Goal: Task Accomplishment & Management: Manage account settings

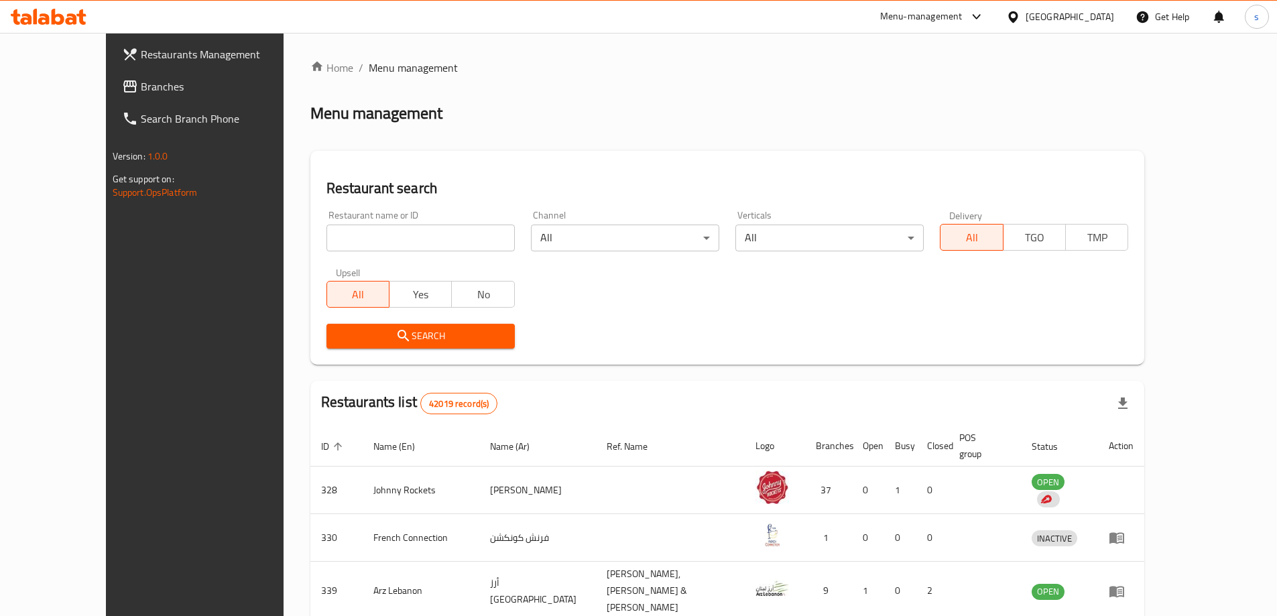
click at [1024, 14] on div at bounding box center [1015, 16] width 19 height 15
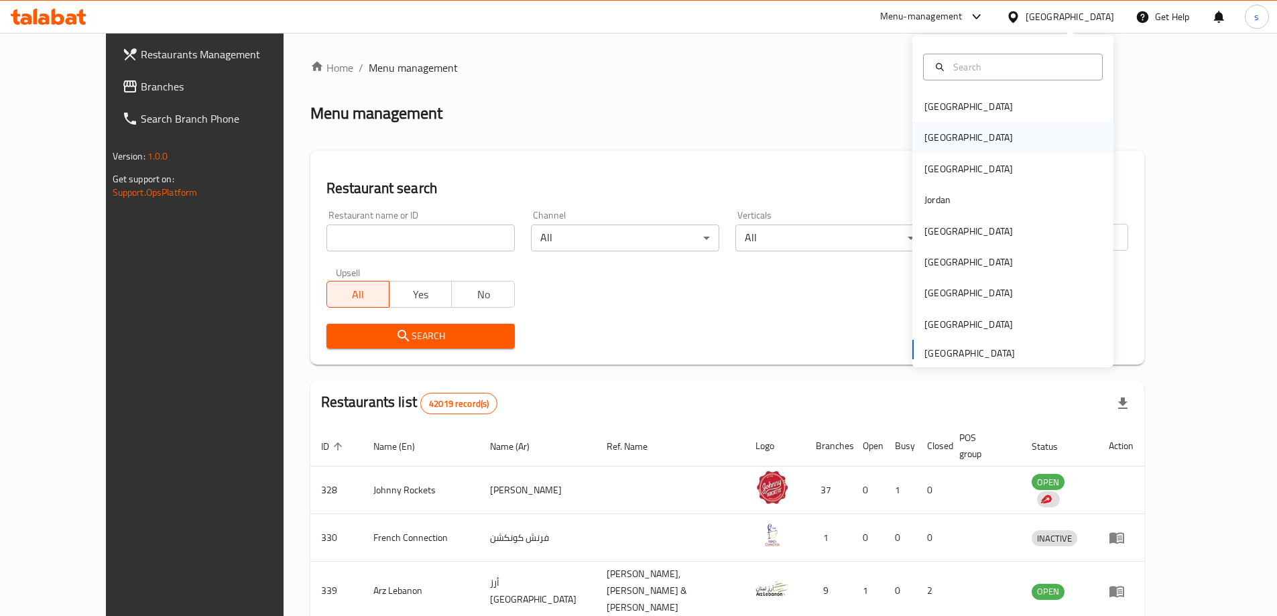
click at [939, 131] on div "[GEOGRAPHIC_DATA]" at bounding box center [969, 137] width 110 height 31
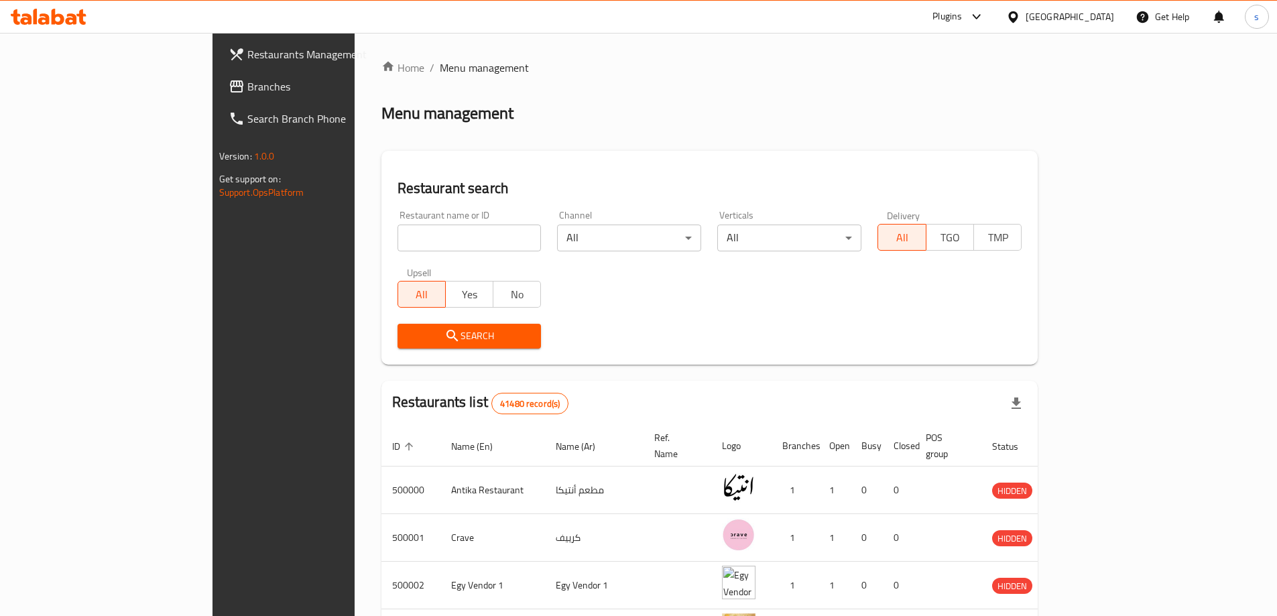
click at [398, 235] on input "search" at bounding box center [470, 238] width 144 height 27
paste input "780578"
type input "780578"
click at [408, 343] on span "Search" at bounding box center [469, 336] width 123 height 17
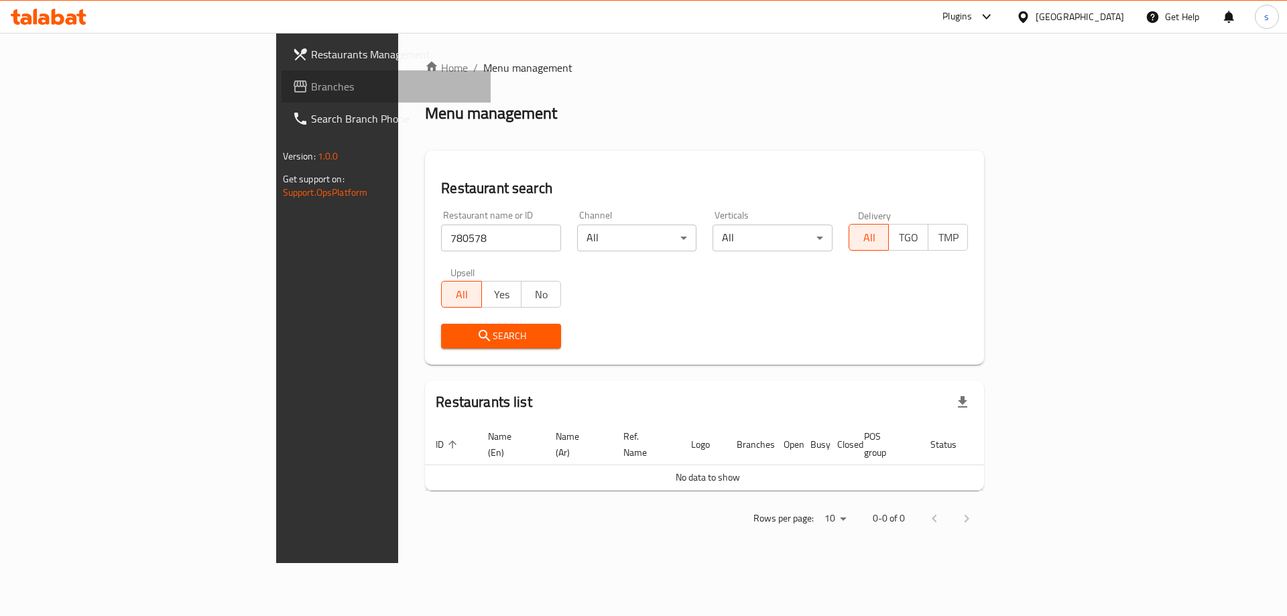
click at [311, 82] on span "Branches" at bounding box center [396, 86] width 170 height 16
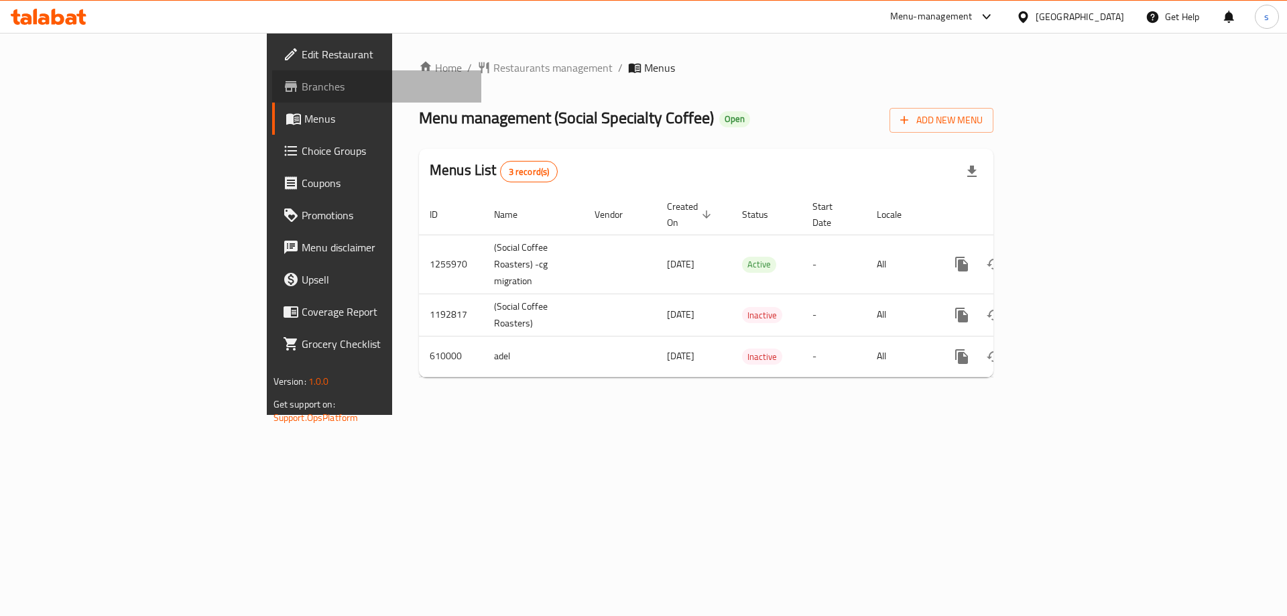
click at [302, 79] on span "Branches" at bounding box center [387, 86] width 170 height 16
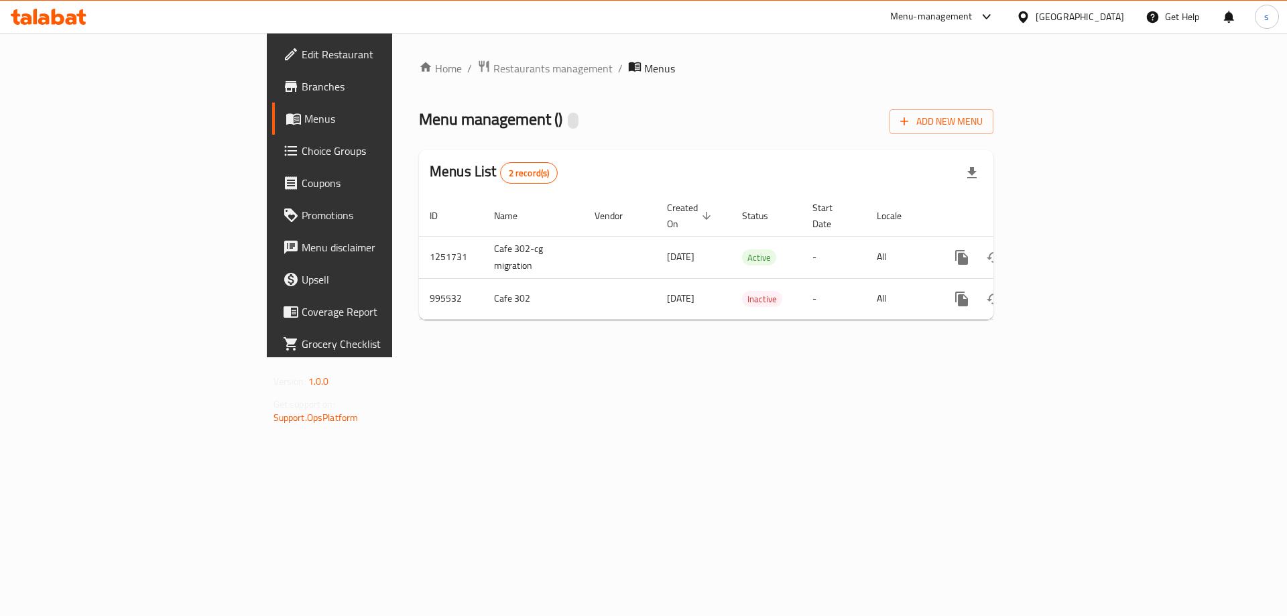
click at [642, 178] on div "Menus List 2 record(s)" at bounding box center [706, 173] width 575 height 46
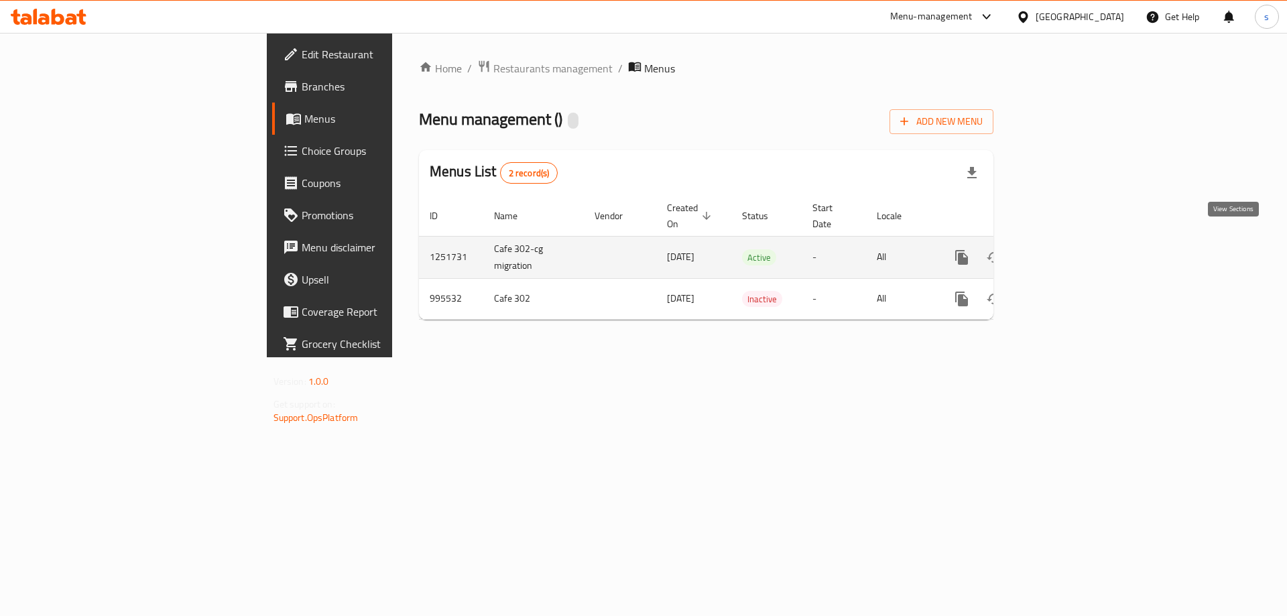
click at [1067, 249] on icon "enhanced table" at bounding box center [1059, 257] width 16 height 16
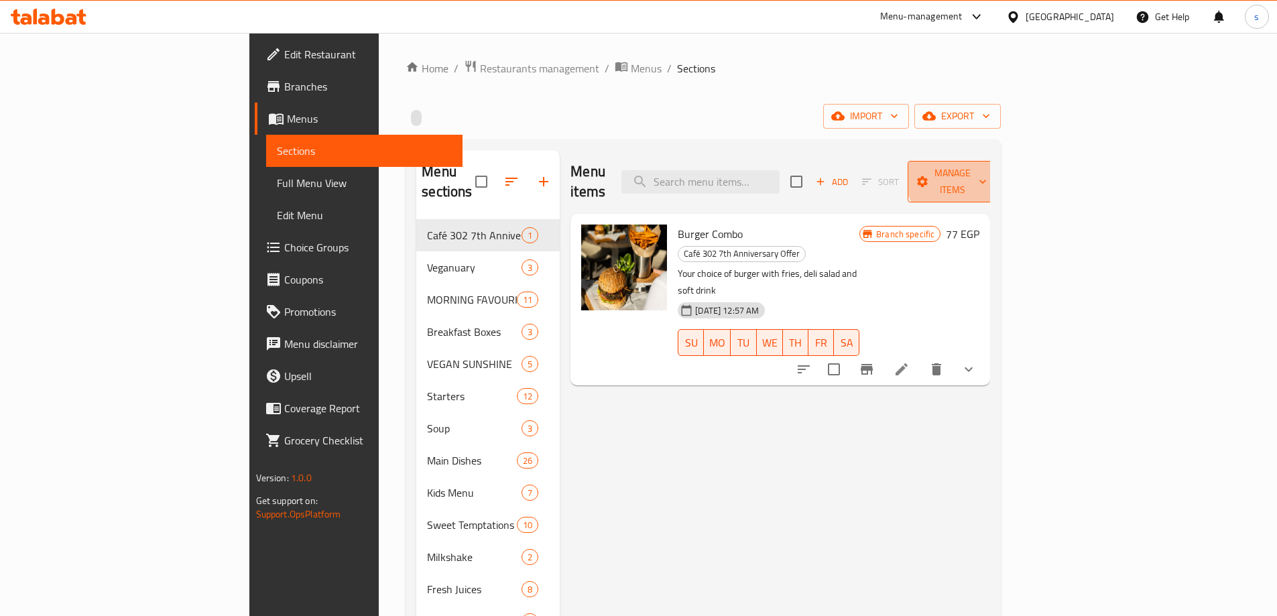
click at [987, 172] on span "Manage items" at bounding box center [952, 182] width 68 height 34
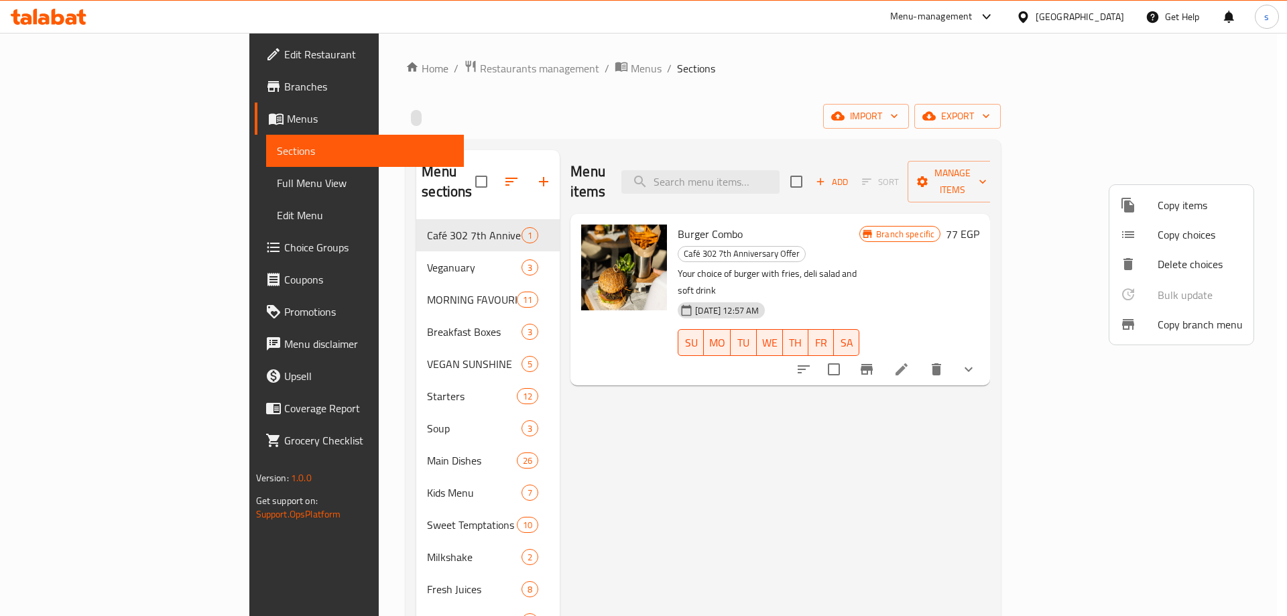
click at [1167, 331] on span "Copy branch menu" at bounding box center [1200, 324] width 85 height 16
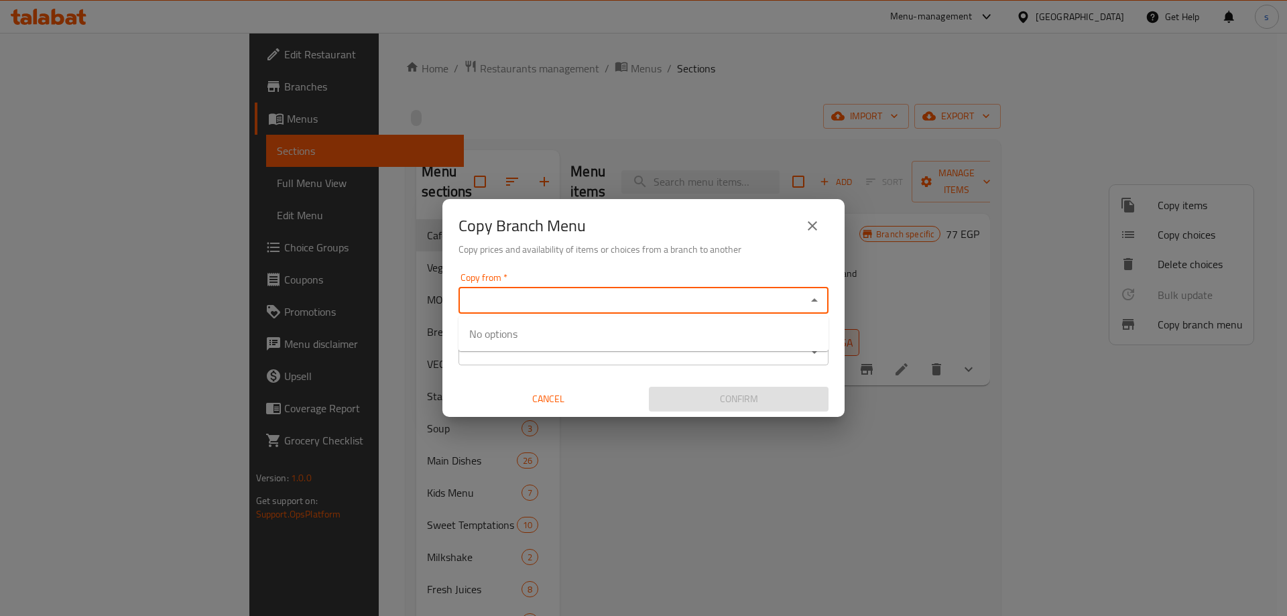
click at [619, 301] on input "Copy from   *" at bounding box center [633, 300] width 340 height 19
click at [795, 267] on div "Copy Branch Menu Copy prices and availability of items or choices from a branch…" at bounding box center [643, 233] width 402 height 68
click at [668, 301] on input "Copy from   *" at bounding box center [633, 300] width 340 height 19
click at [729, 105] on div "Copy Branch Menu Copy prices and availability of items or choices from a branch…" at bounding box center [643, 308] width 1287 height 616
click at [820, 221] on icon "close" at bounding box center [813, 226] width 16 height 16
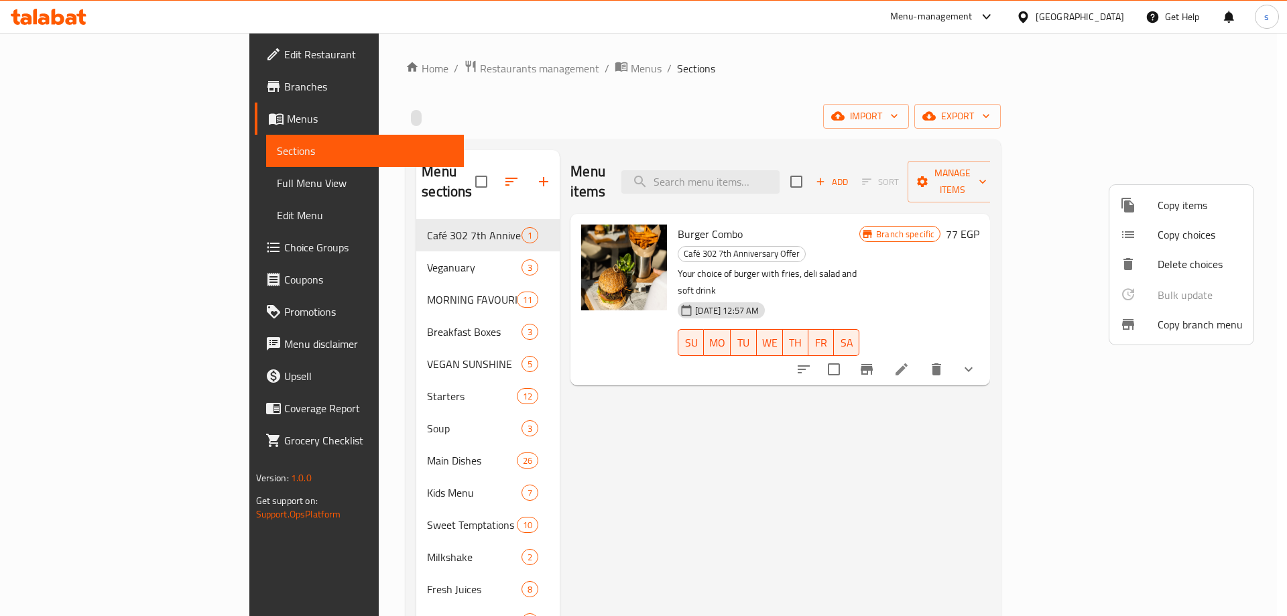
click at [861, 111] on div at bounding box center [643, 308] width 1287 height 616
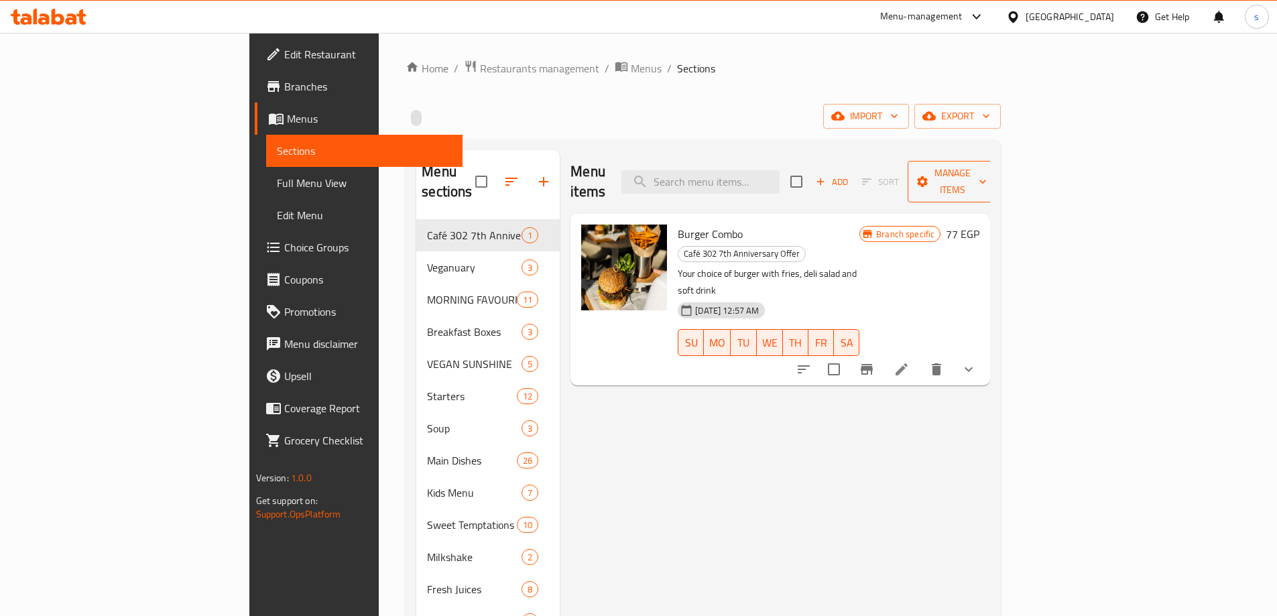
click at [987, 173] on span "Manage items" at bounding box center [952, 182] width 68 height 34
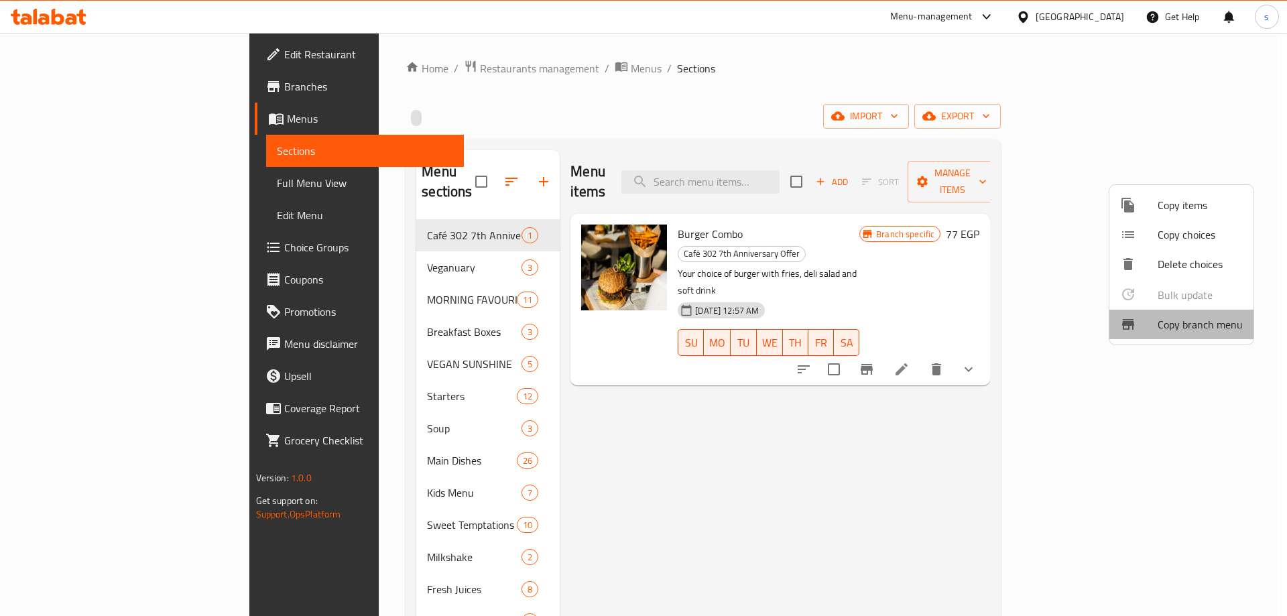
click at [1197, 326] on span "Copy branch menu" at bounding box center [1200, 324] width 85 height 16
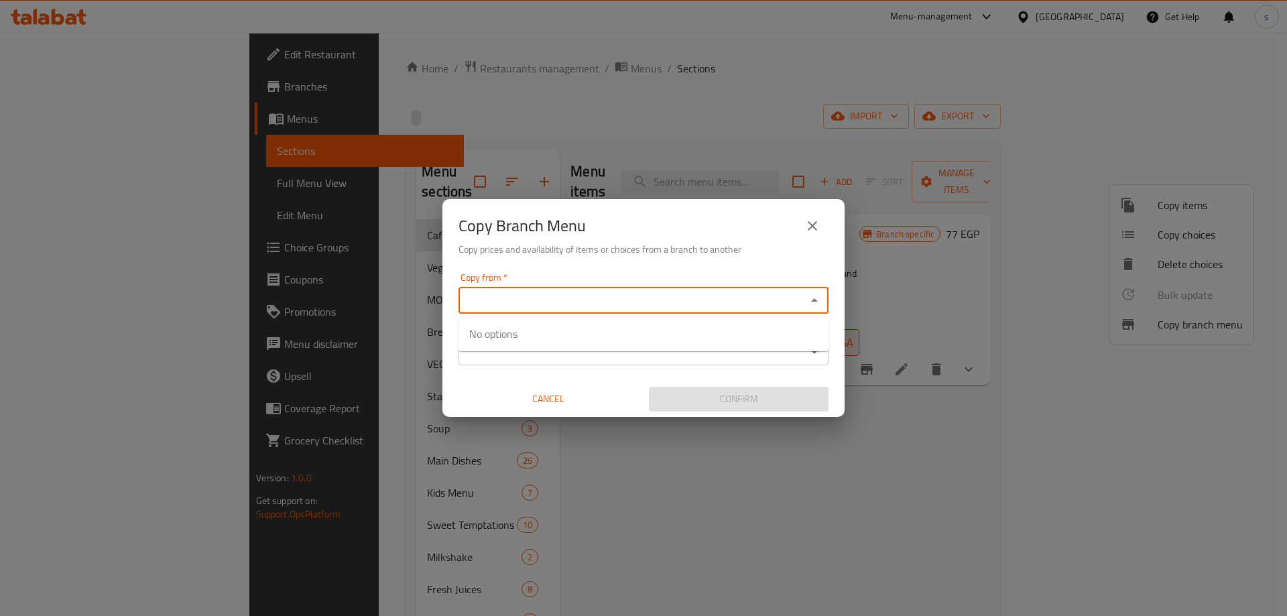
click at [656, 302] on input "Copy from   *" at bounding box center [633, 300] width 340 height 19
click at [489, 369] on div "Copy from   * Copy from * Copy to   * Copy to * Cancel Confirm" at bounding box center [643, 343] width 402 height 150
click at [527, 351] on input "Copy to   *" at bounding box center [633, 352] width 340 height 19
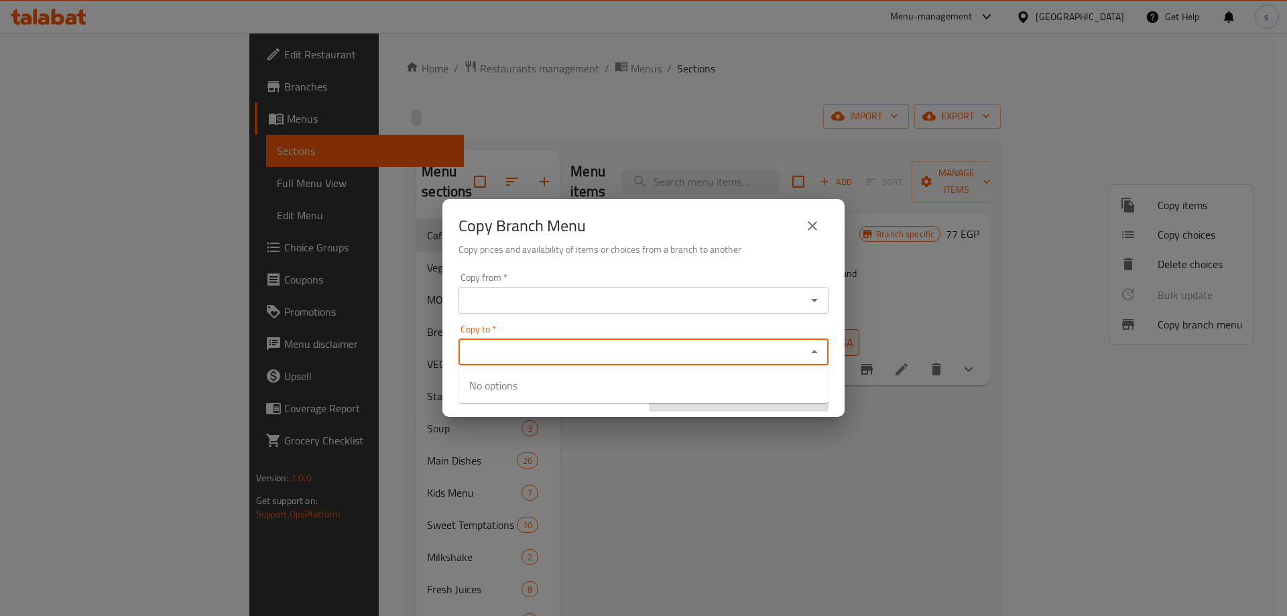
click at [625, 288] on div "Copy from *" at bounding box center [644, 300] width 370 height 27
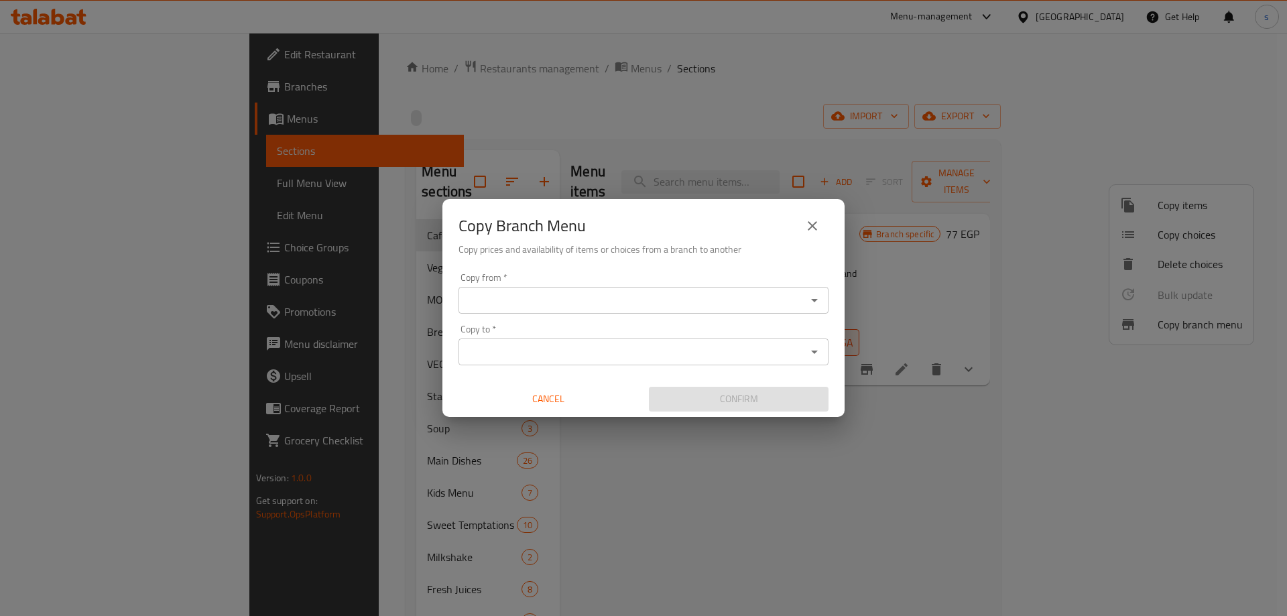
click at [805, 227] on icon "close" at bounding box center [813, 226] width 16 height 16
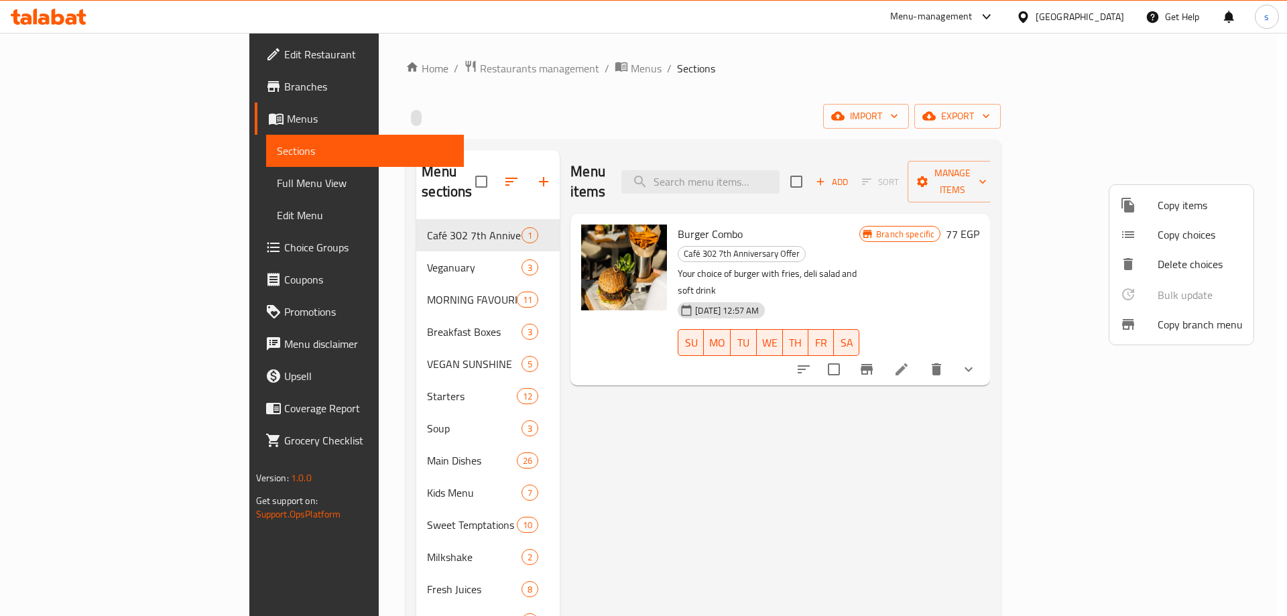
click at [138, 117] on div at bounding box center [643, 308] width 1287 height 616
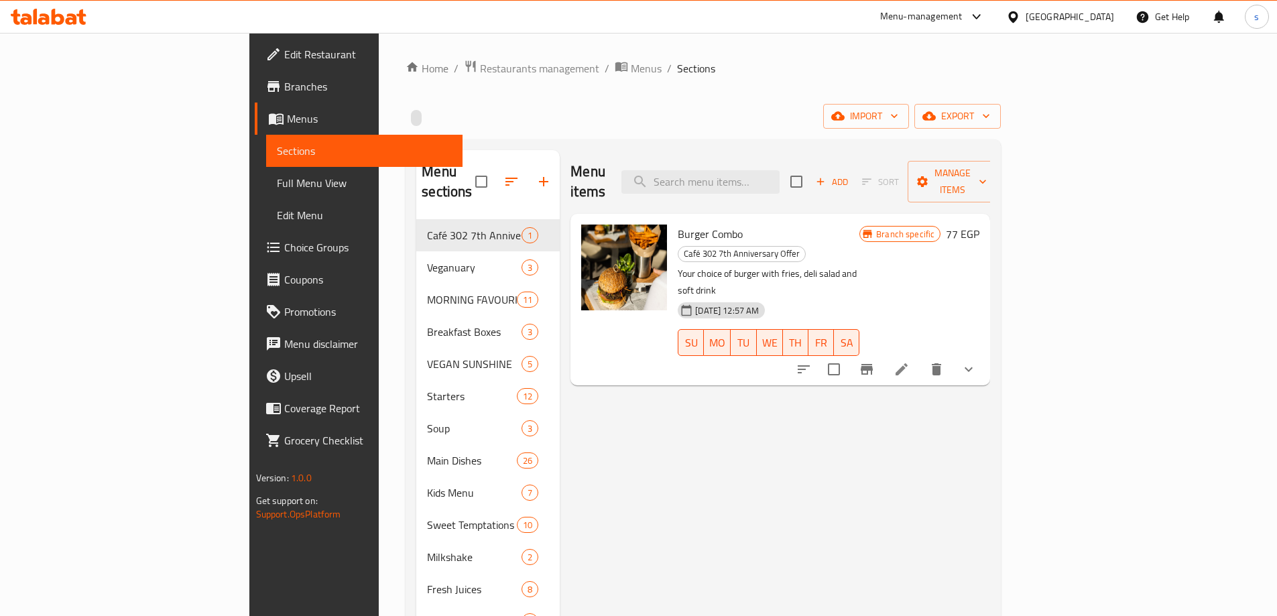
click at [287, 117] on span "Menus" at bounding box center [369, 119] width 165 height 16
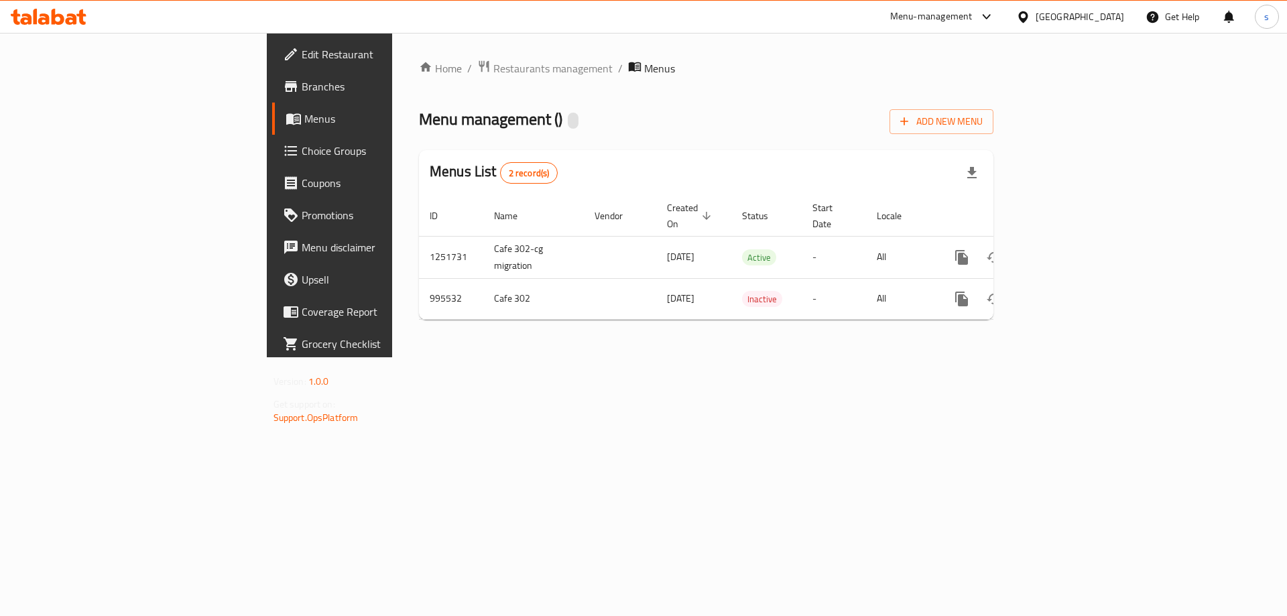
click at [794, 113] on div "Menu management ( ) Add New Menu" at bounding box center [706, 119] width 575 height 30
click at [1018, 357] on div "Home / Restaurants management / Menus Menu management ( ) Add New Menu Menus Li…" at bounding box center [706, 195] width 628 height 324
click at [981, 95] on div "Home / Restaurants management / Menus Menu management ( ) Add New Menu Menus Li…" at bounding box center [706, 195] width 575 height 271
click at [302, 87] on span "Branches" at bounding box center [387, 86] width 170 height 16
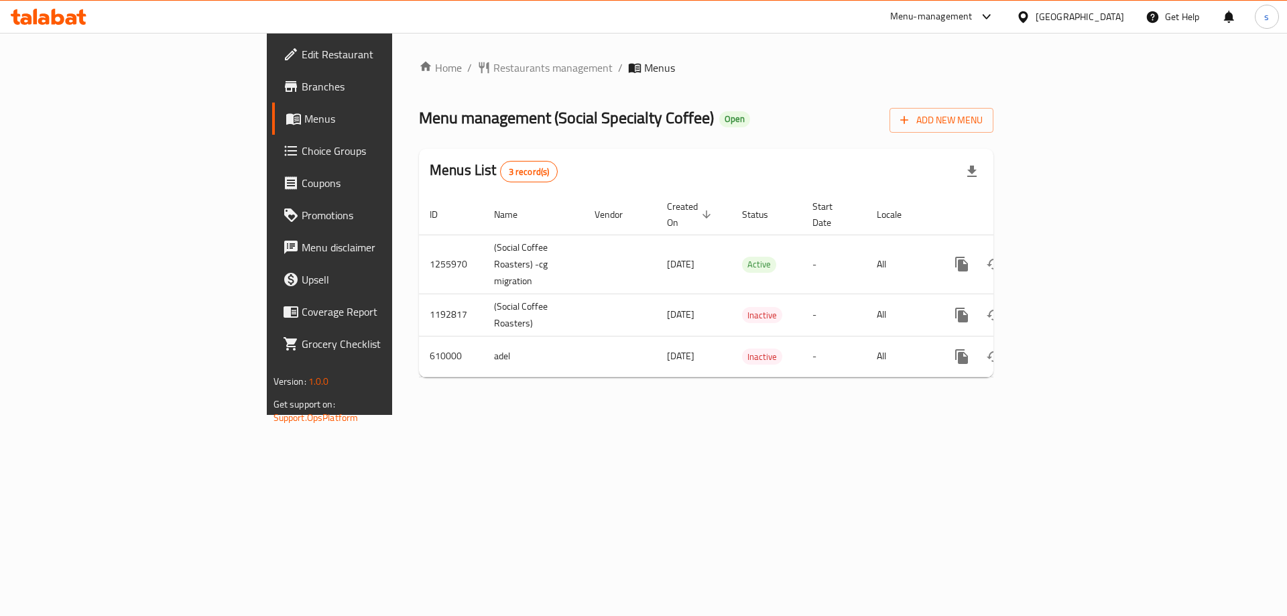
click at [304, 114] on span "Menus" at bounding box center [387, 119] width 167 height 16
click at [957, 119] on div "Menu management ( Social Specialty Coffee ) Open Add New Menu" at bounding box center [706, 118] width 575 height 30
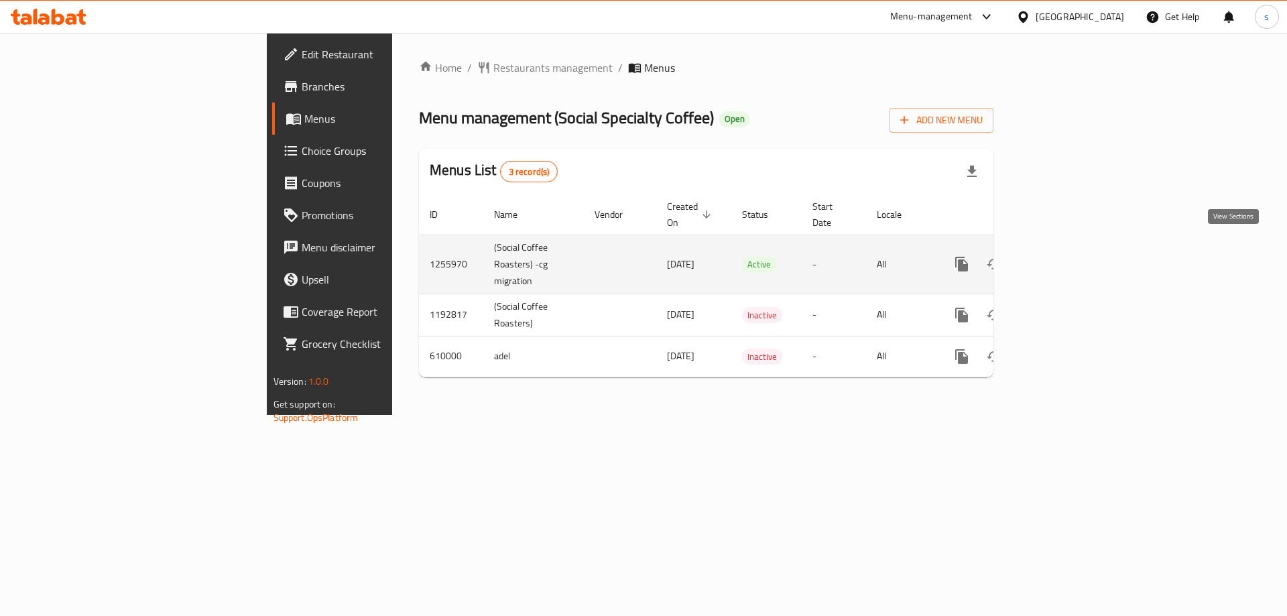
click at [1067, 256] on icon "enhanced table" at bounding box center [1059, 264] width 16 height 16
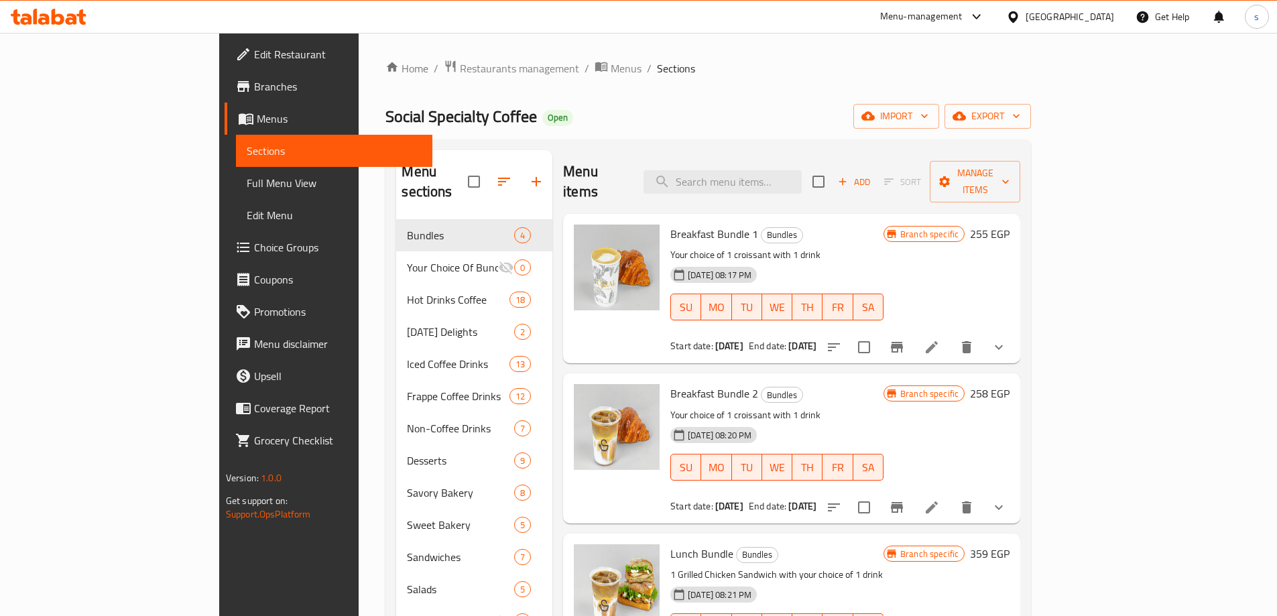
click at [780, 105] on div "Social Specialty Coffee Open import export" at bounding box center [708, 116] width 646 height 25
click at [254, 95] on span "Branches" at bounding box center [338, 86] width 168 height 16
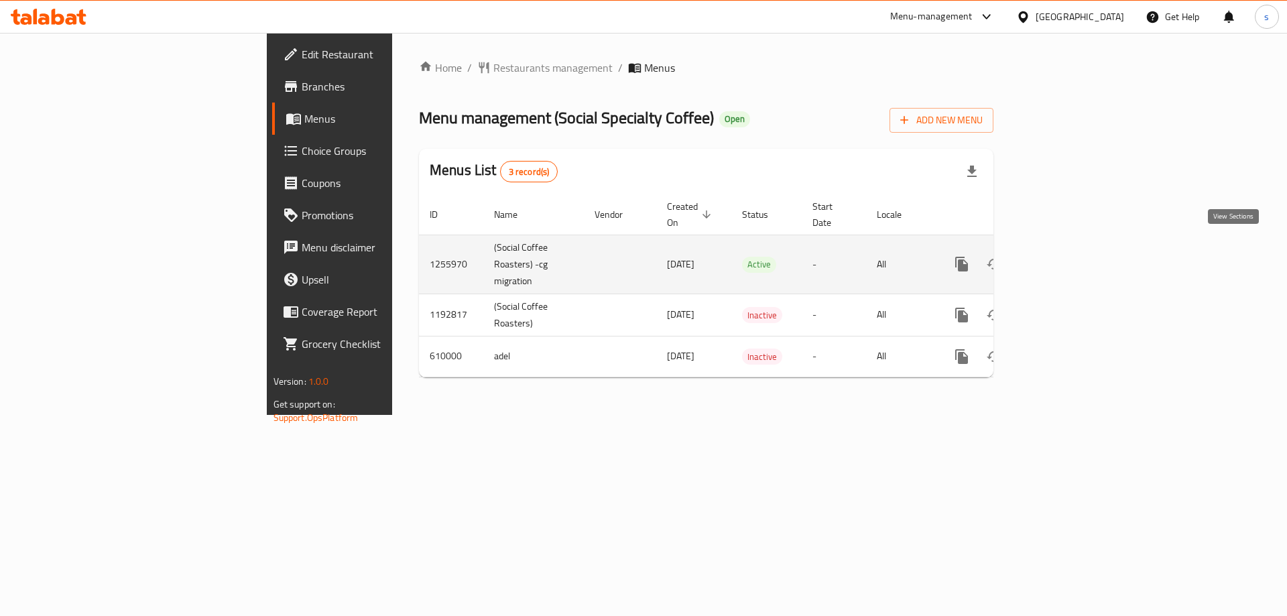
click at [1075, 249] on link "enhanced table" at bounding box center [1059, 264] width 32 height 32
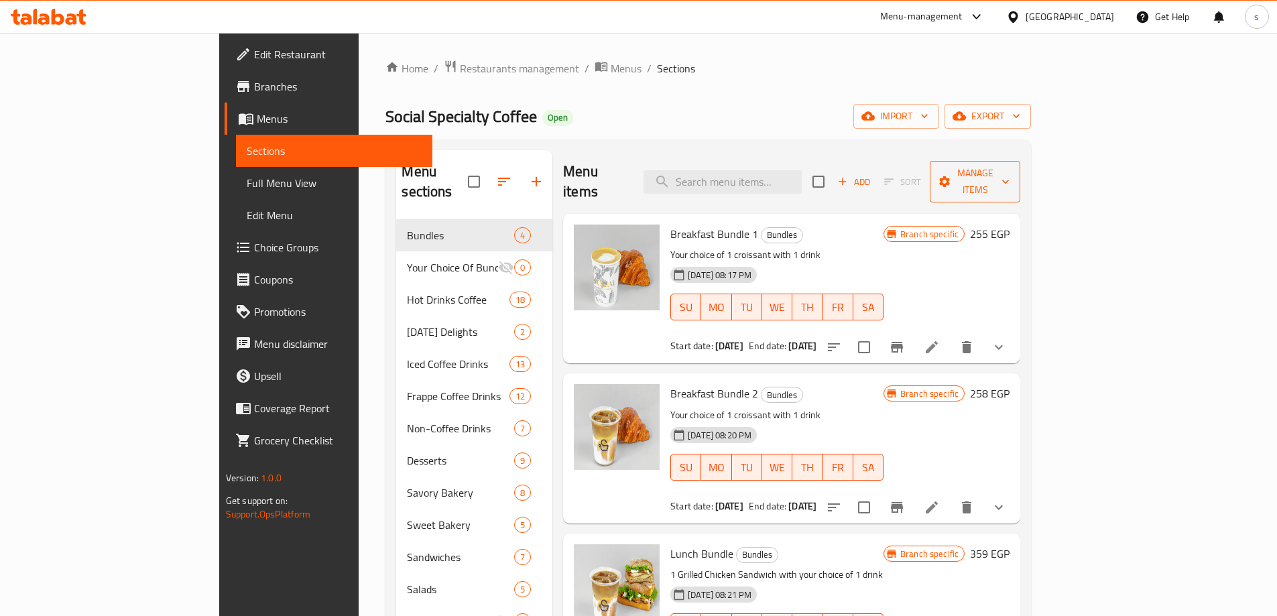
click at [1010, 169] on span "Manage items" at bounding box center [975, 182] width 69 height 34
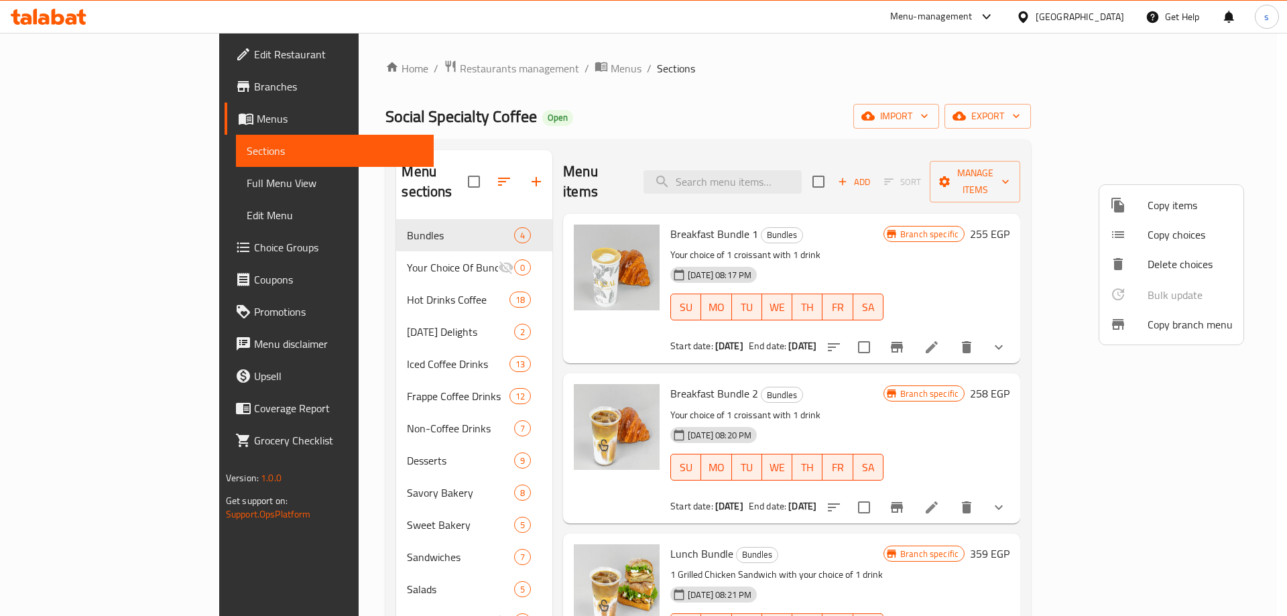
click at [1154, 318] on span "Copy branch menu" at bounding box center [1190, 324] width 85 height 16
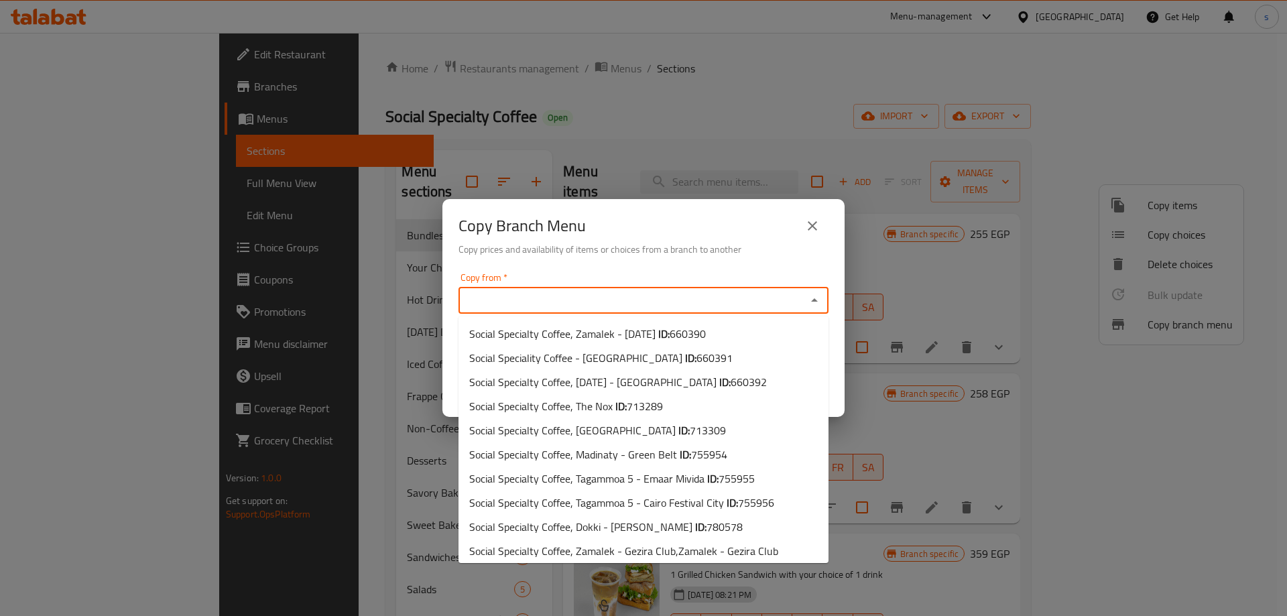
click at [770, 305] on input "Copy from   *" at bounding box center [633, 300] width 340 height 19
click at [715, 327] on li "Social Specialty Coffee, Zamalek - [DATE] ID: 660390" at bounding box center [644, 334] width 370 height 24
type input "Social Specialty Coffee, Zamalek - [DATE]"
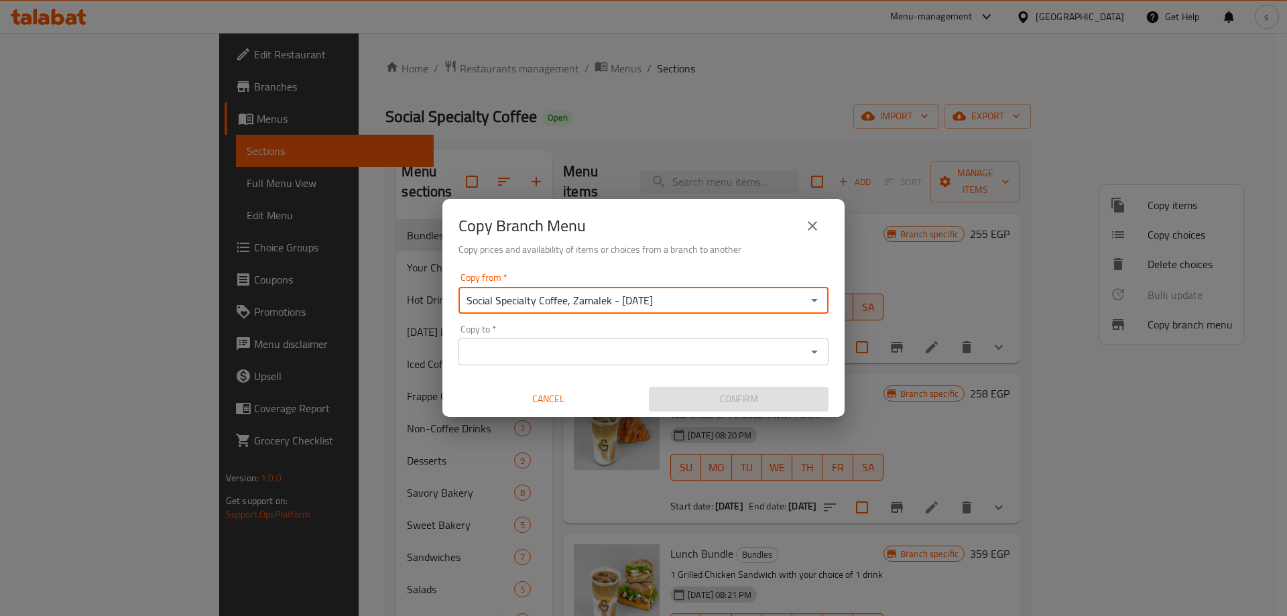
click at [682, 367] on div "Copy from   * Social Specialty Coffee, Zamalek - 26 July Copy from * Copy to   …" at bounding box center [643, 343] width 402 height 150
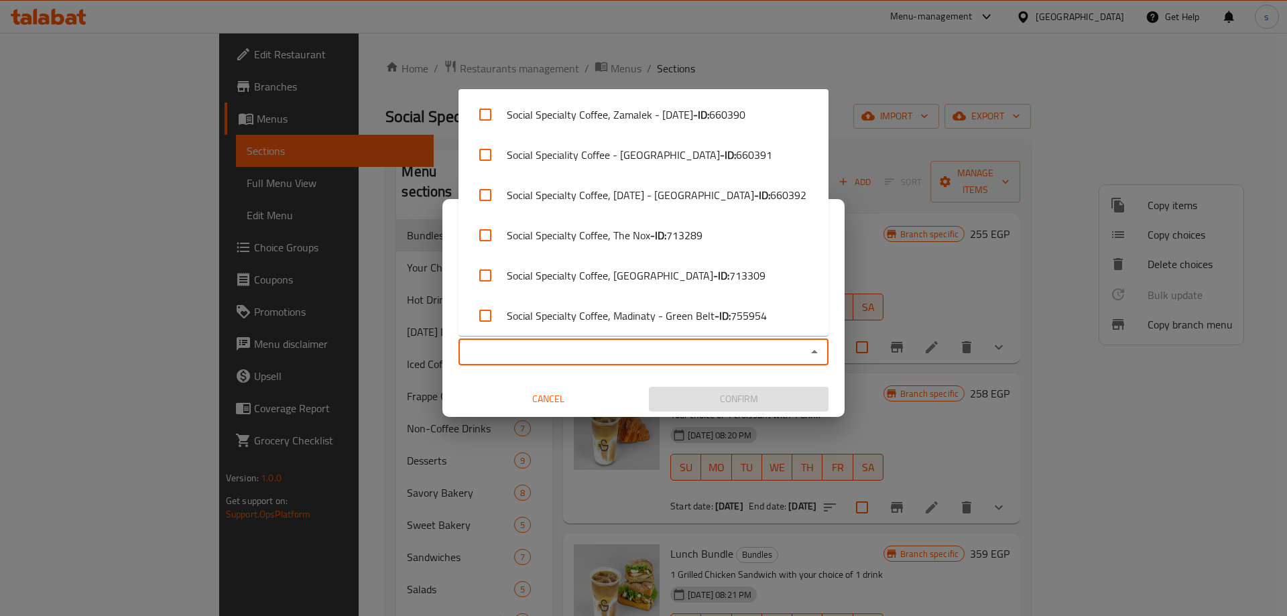
click at [682, 359] on input "Copy to   *" at bounding box center [633, 352] width 340 height 19
click at [662, 345] on input "Copy to   *" at bounding box center [633, 352] width 340 height 19
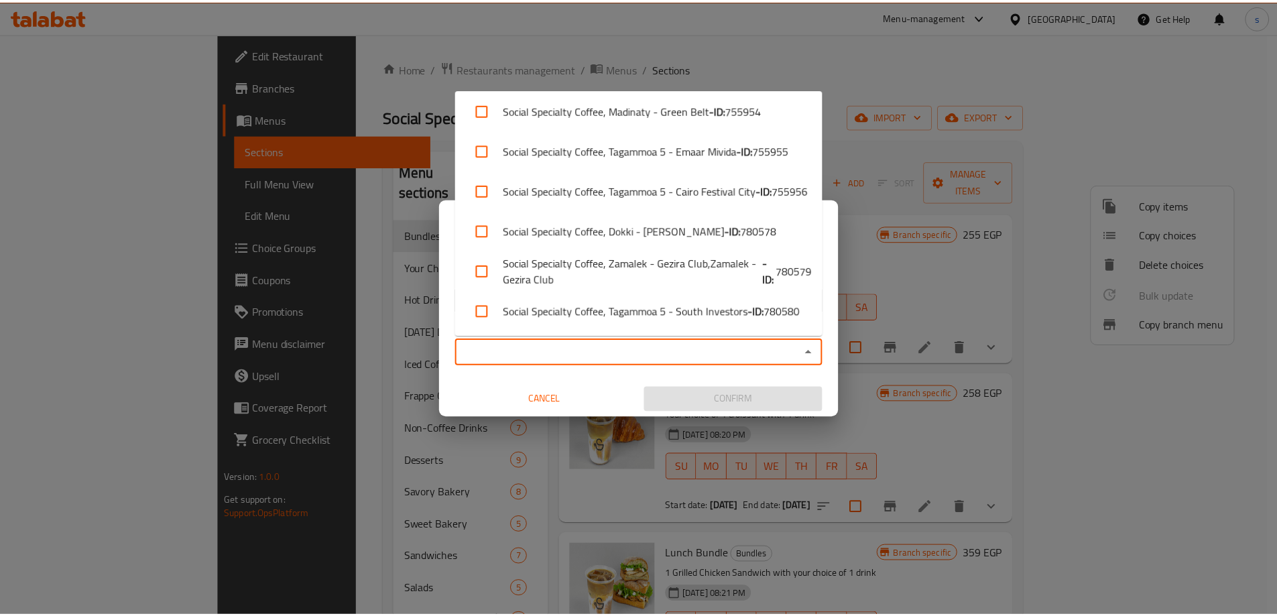
scroll to position [206, 0]
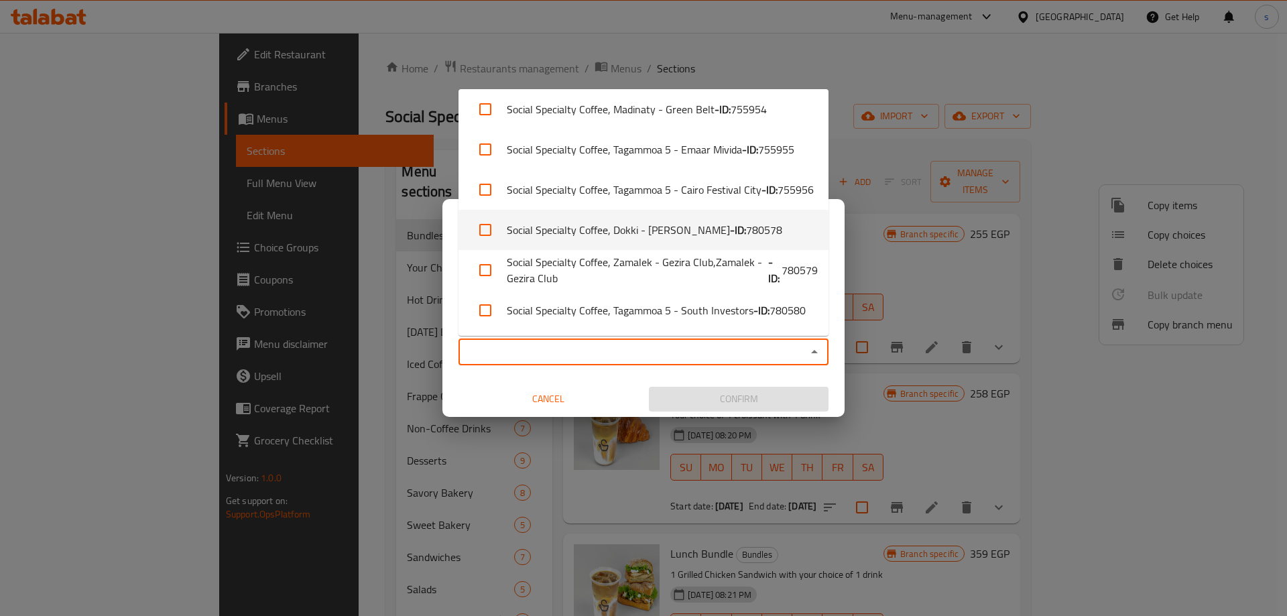
click at [746, 234] on span "780578" at bounding box center [764, 230] width 36 height 16
checkbox input "true"
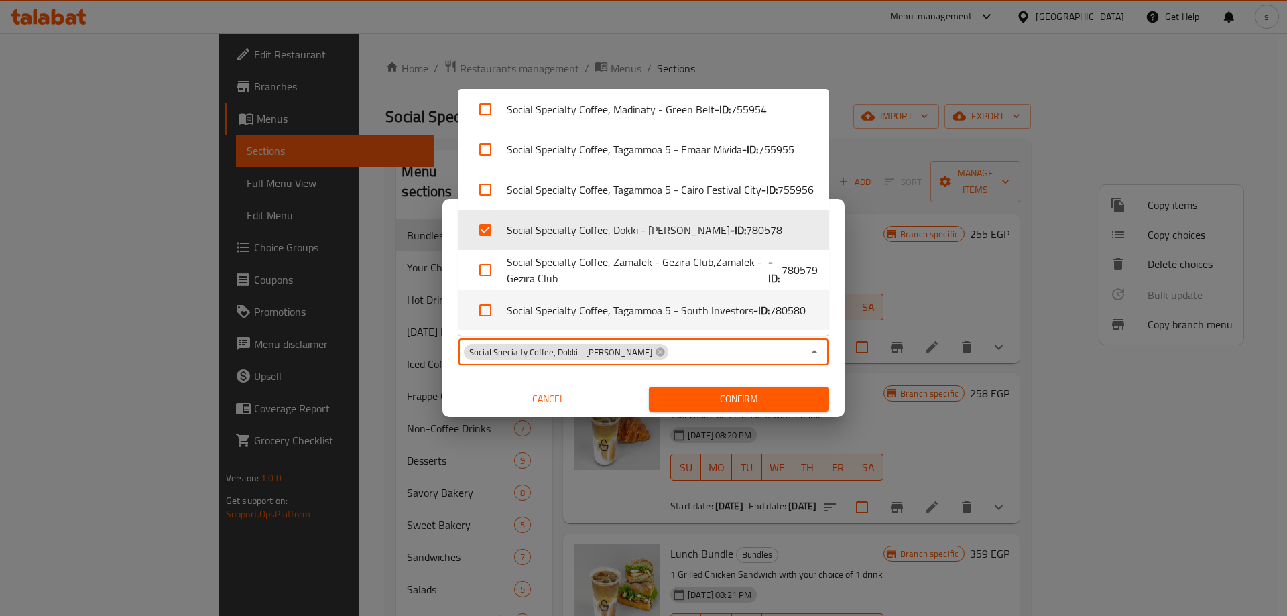
click at [748, 368] on div "Copy from   * Social Specialty Coffee, Zamalek - 26 July Copy from * Copy to   …" at bounding box center [643, 343] width 402 height 150
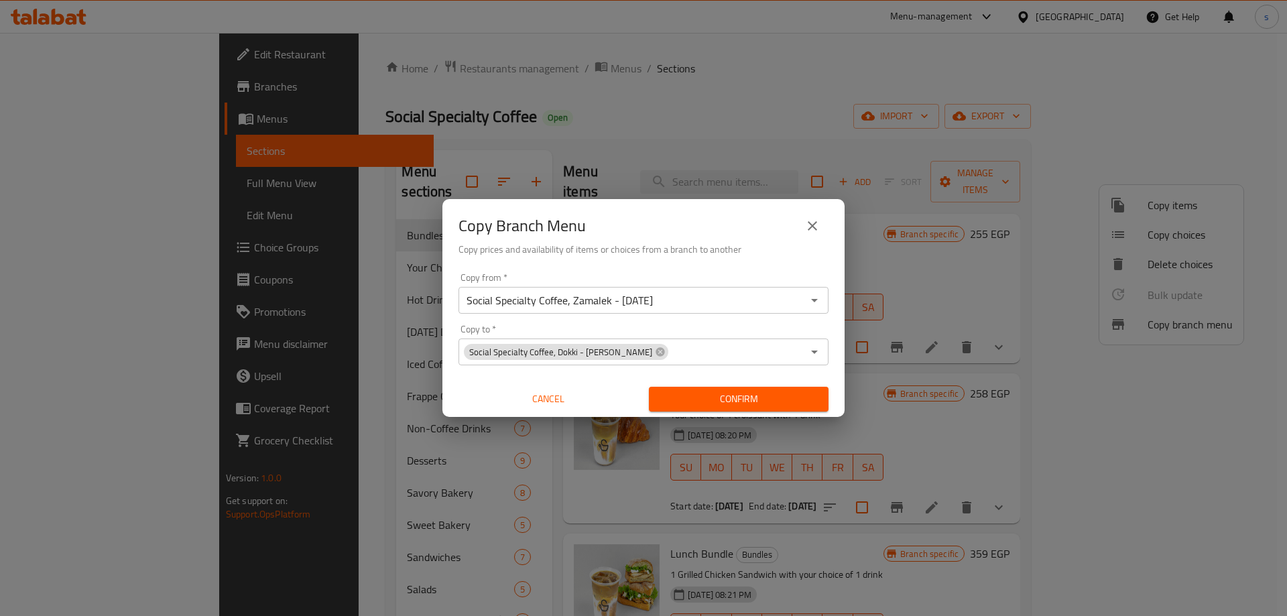
click at [718, 394] on span "Confirm" at bounding box center [739, 399] width 158 height 17
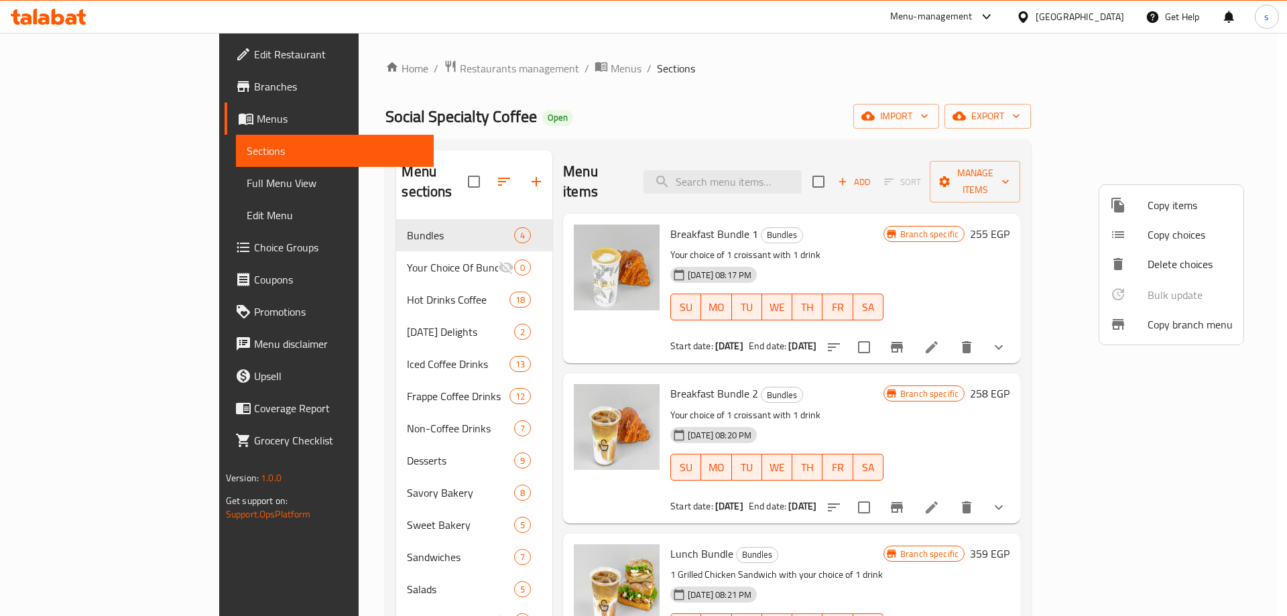
click at [784, 74] on div at bounding box center [643, 308] width 1287 height 616
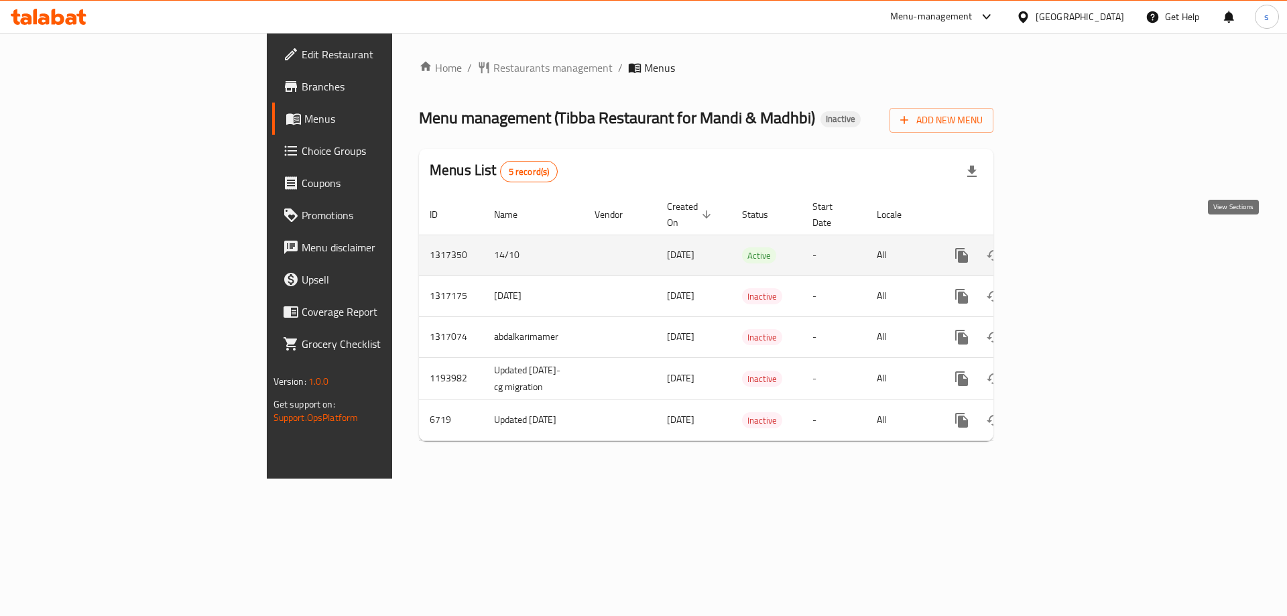
click at [1065, 249] on icon "enhanced table" at bounding box center [1059, 255] width 12 height 12
